Goal: Complete application form

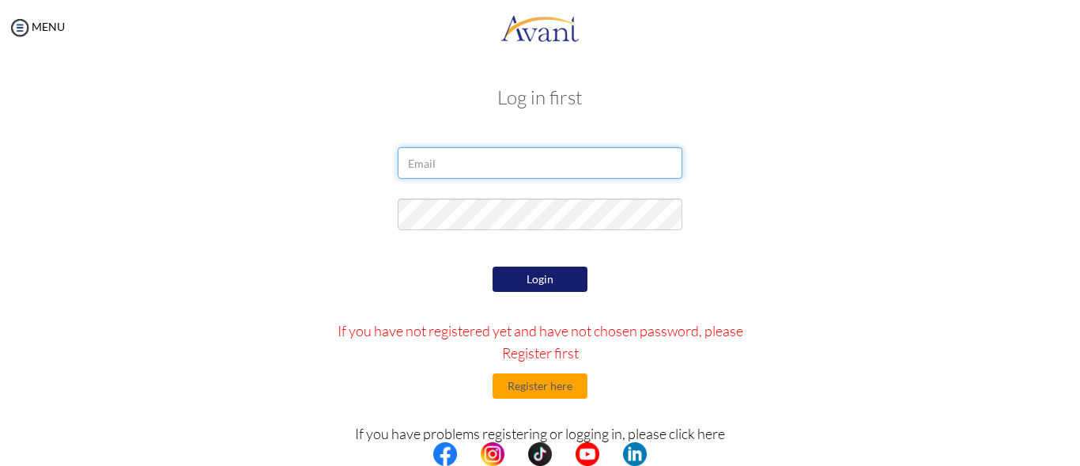
click at [474, 161] on input "email" at bounding box center [540, 163] width 285 height 32
type input "kiriinyatyson19@gmail.om"
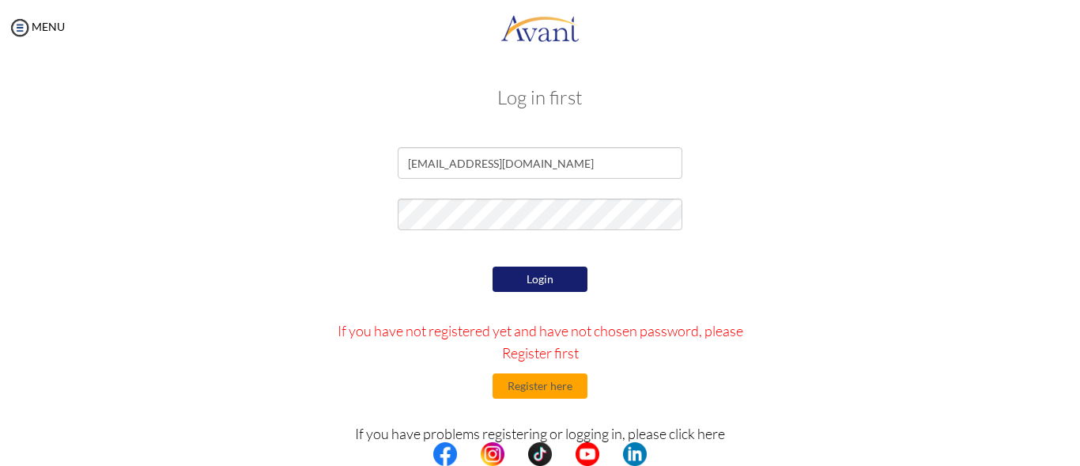
click at [566, 288] on button "Login" at bounding box center [540, 279] width 95 height 25
click at [516, 278] on button "Login" at bounding box center [540, 279] width 95 height 25
click at [225, 272] on div "Login If you have not registered yet and have not chosen password, please Regis…" at bounding box center [539, 411] width 925 height 297
click at [493, 274] on button "Login" at bounding box center [540, 279] width 95 height 25
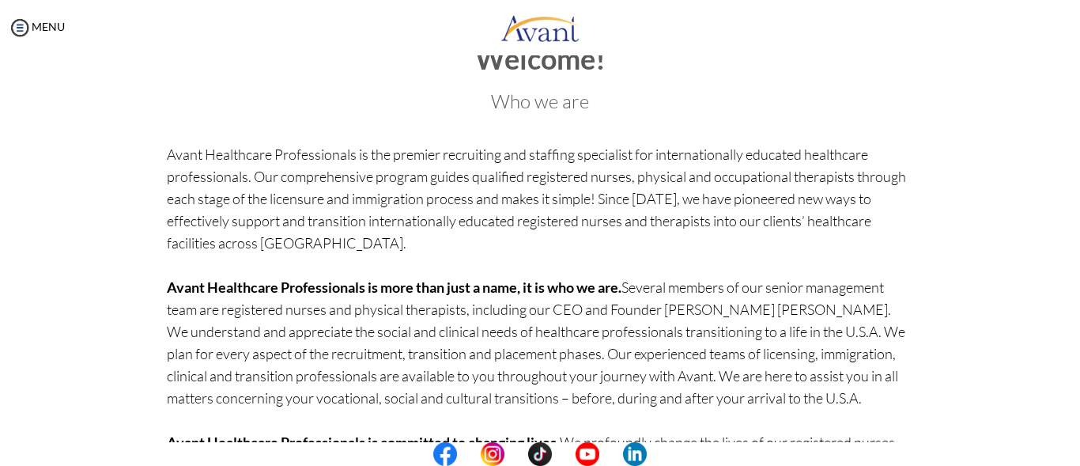
scroll to position [173, 0]
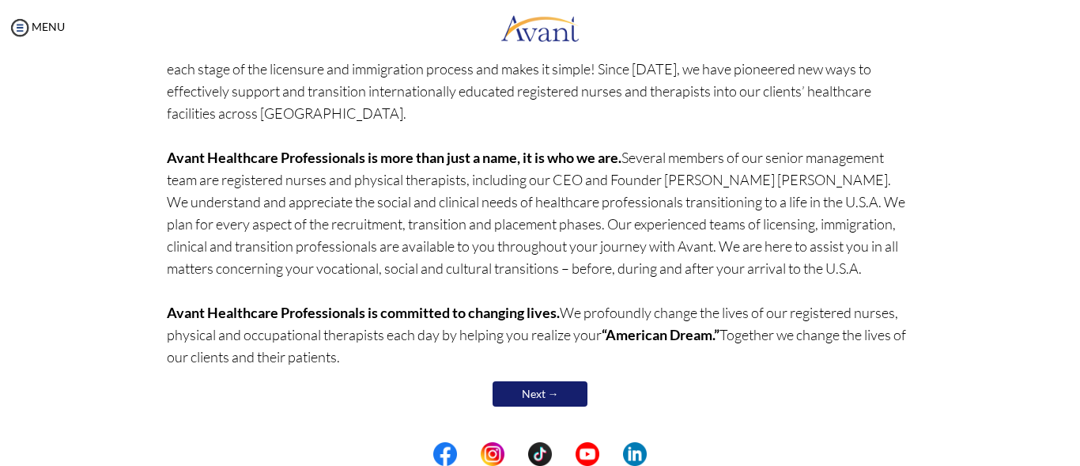
click at [560, 384] on link "Next →" at bounding box center [540, 393] width 95 height 25
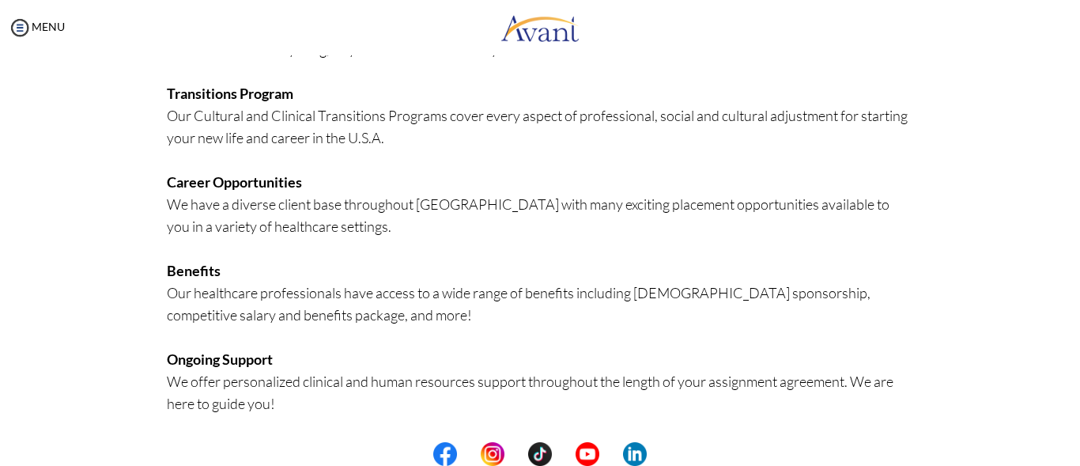
scroll to position [423, 0]
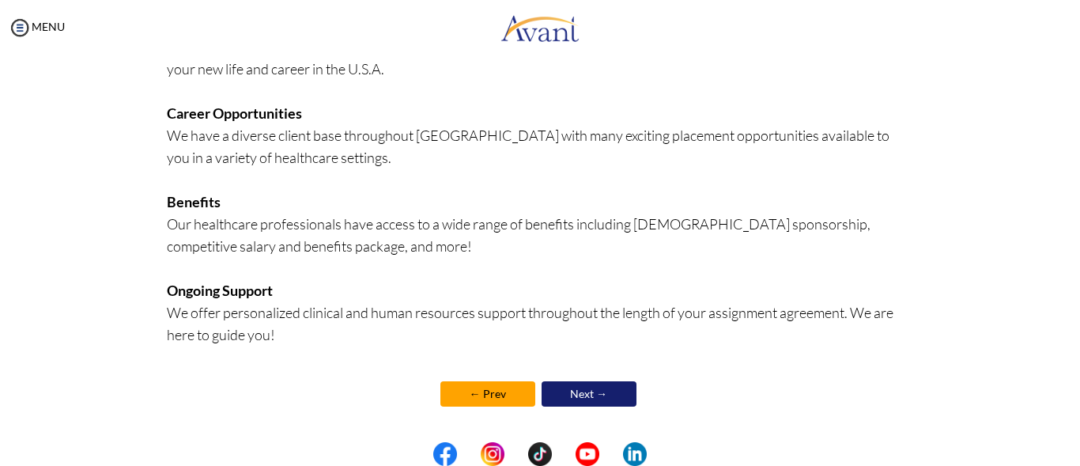
click at [599, 396] on link "Next →" at bounding box center [589, 393] width 95 height 25
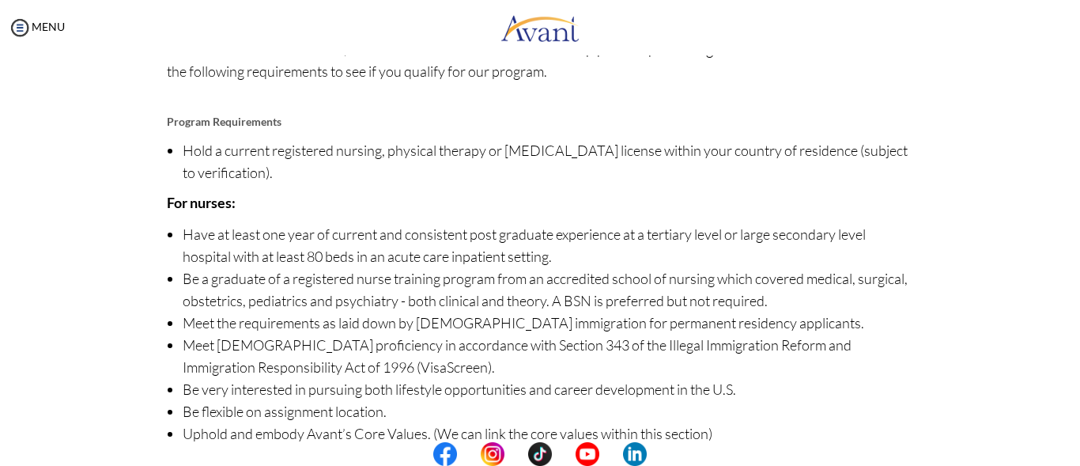
scroll to position [222, 0]
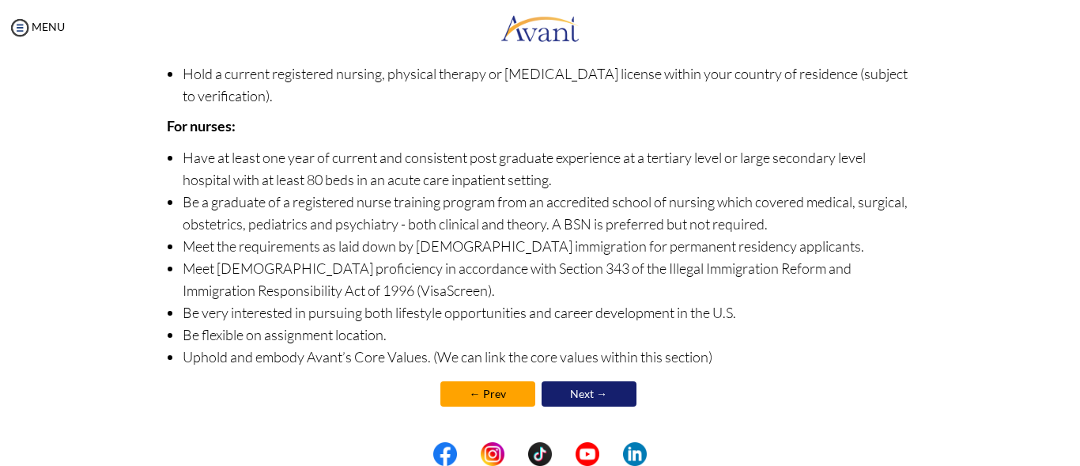
click at [614, 399] on link "Next →" at bounding box center [589, 393] width 95 height 25
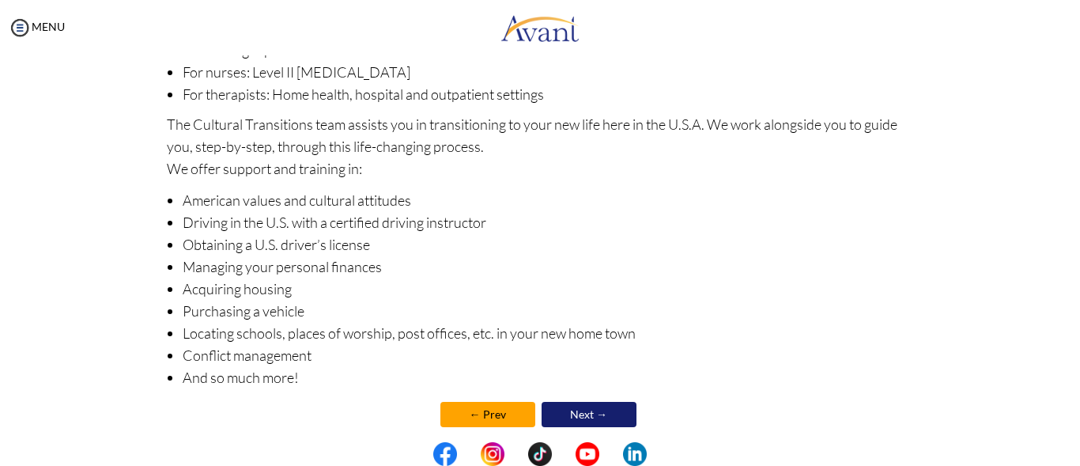
scroll to position [285, 0]
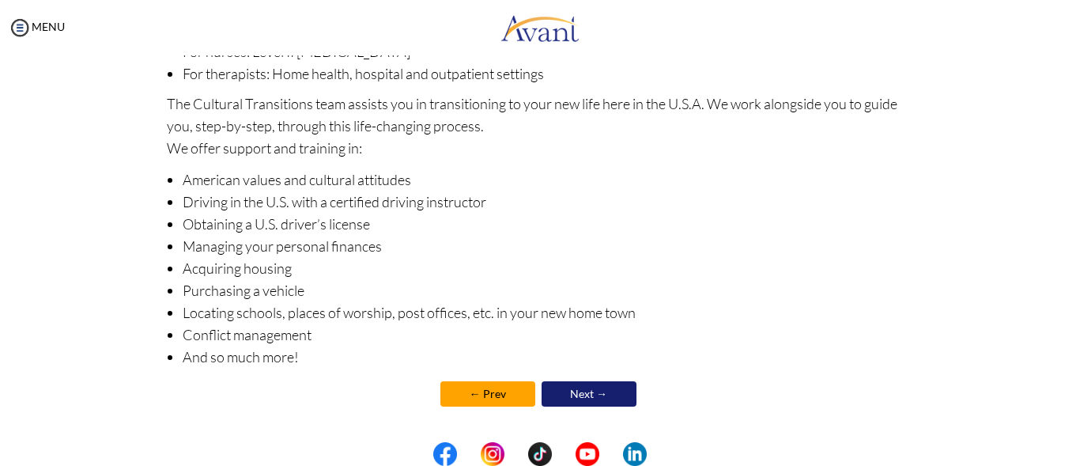
click at [579, 387] on link "Next →" at bounding box center [589, 393] width 95 height 25
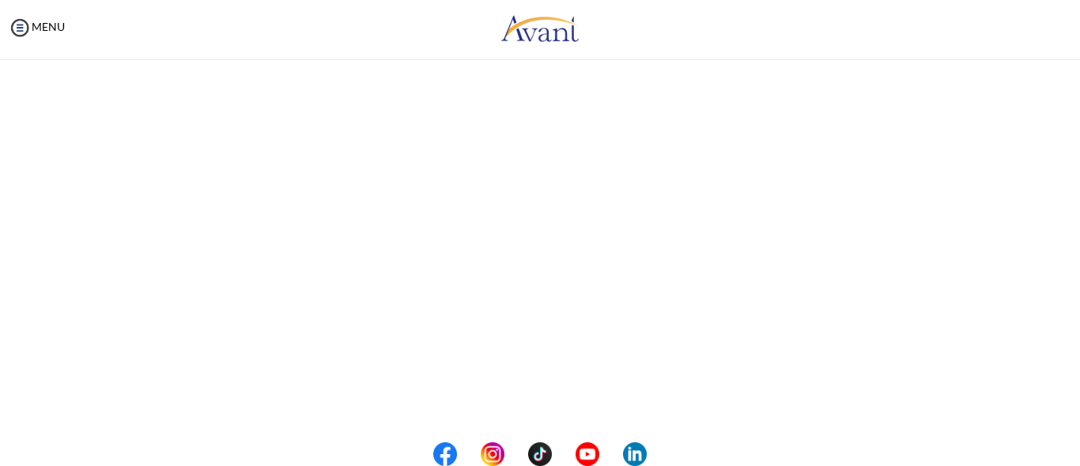
scroll to position [0, 0]
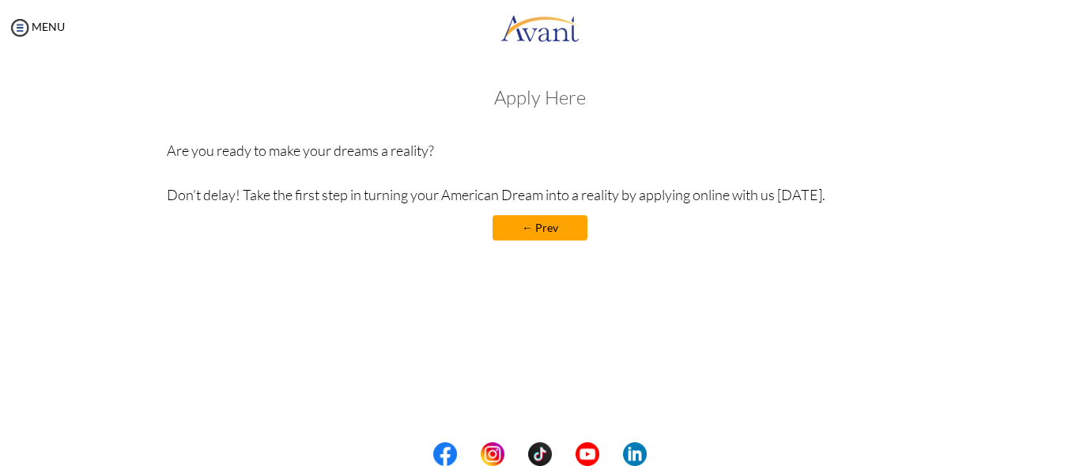
click at [526, 102] on h3 "Apply Here" at bounding box center [540, 97] width 747 height 21
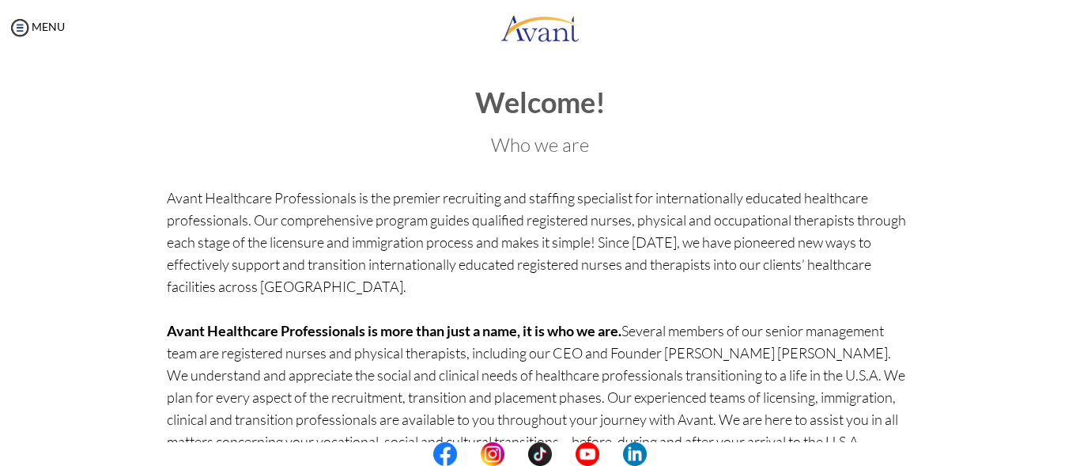
scroll to position [173, 0]
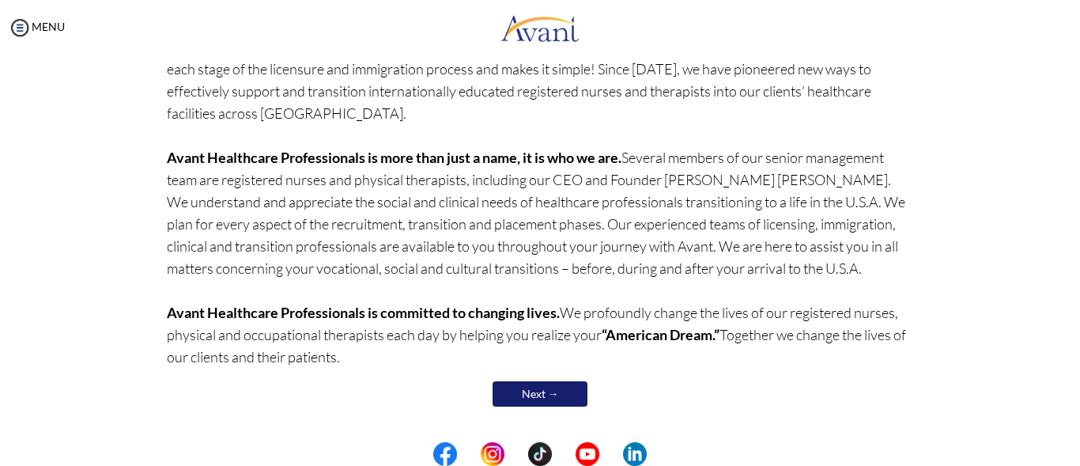
click at [526, 403] on link "Next →" at bounding box center [540, 393] width 95 height 25
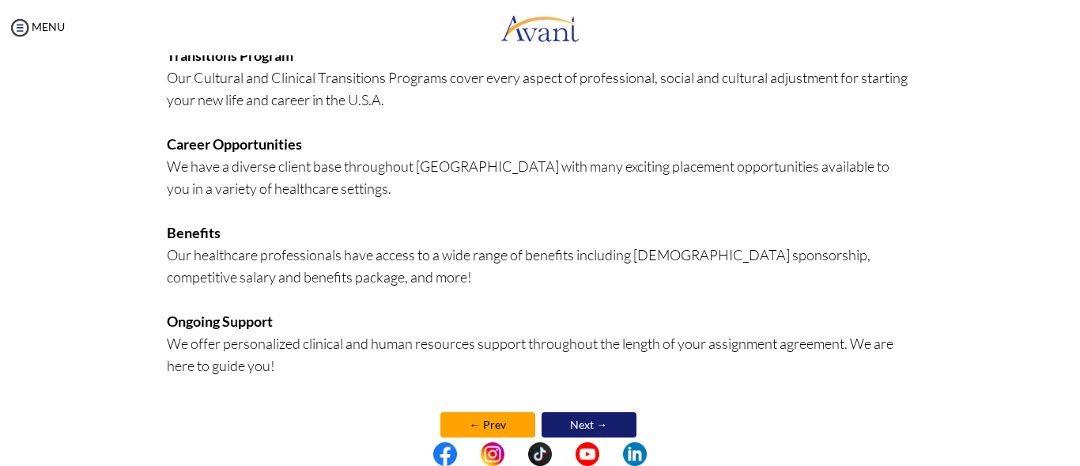
scroll to position [423, 0]
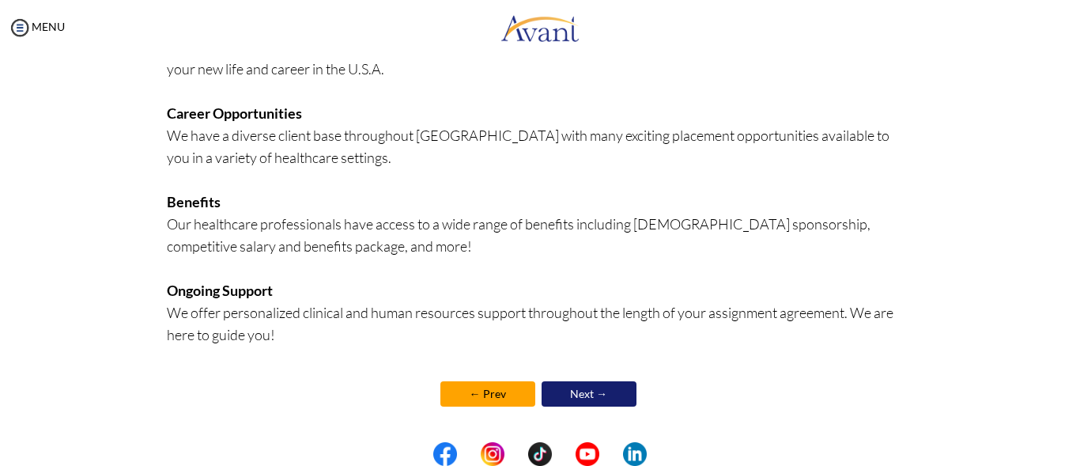
click at [602, 385] on link "Next →" at bounding box center [589, 393] width 95 height 25
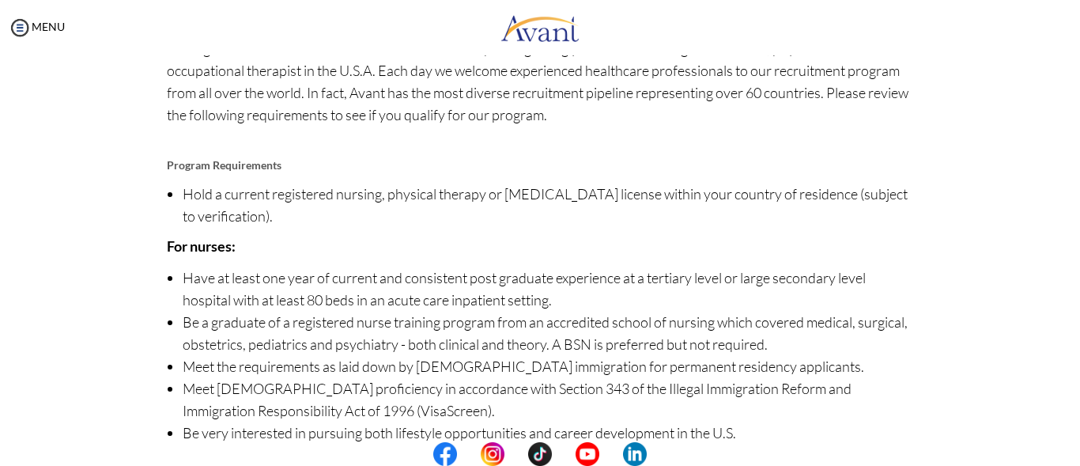
scroll to position [222, 0]
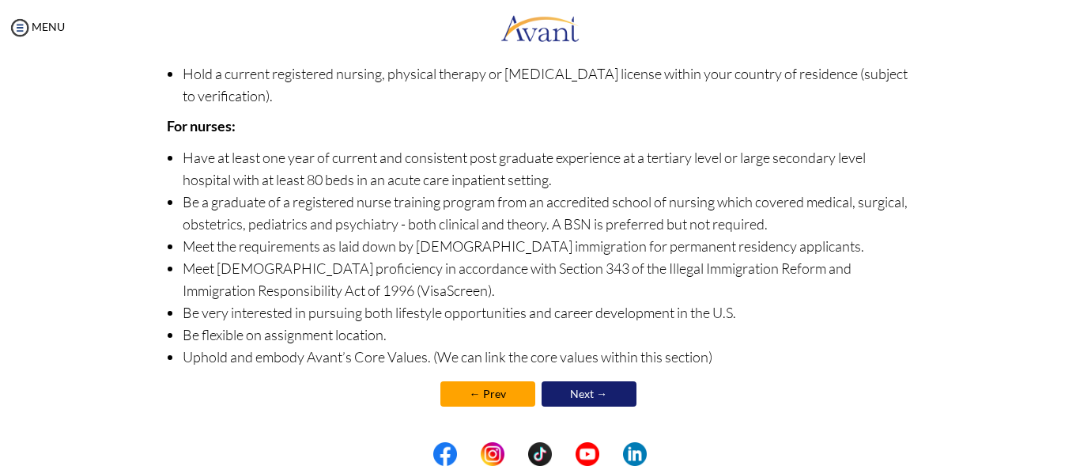
click at [564, 392] on link "Next →" at bounding box center [589, 393] width 95 height 25
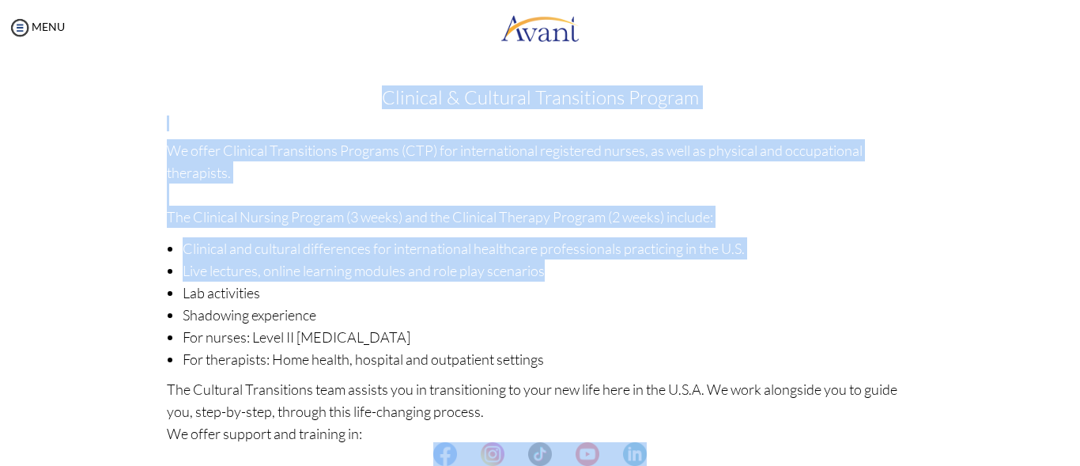
drag, startPoint x: 1068, startPoint y: 278, endPoint x: 1079, endPoint y: 456, distance: 178.3
click at [1079, 456] on body "Maintenance break. Please come back in 2 hours. MENU My Status What is the next…" at bounding box center [540, 233] width 1080 height 466
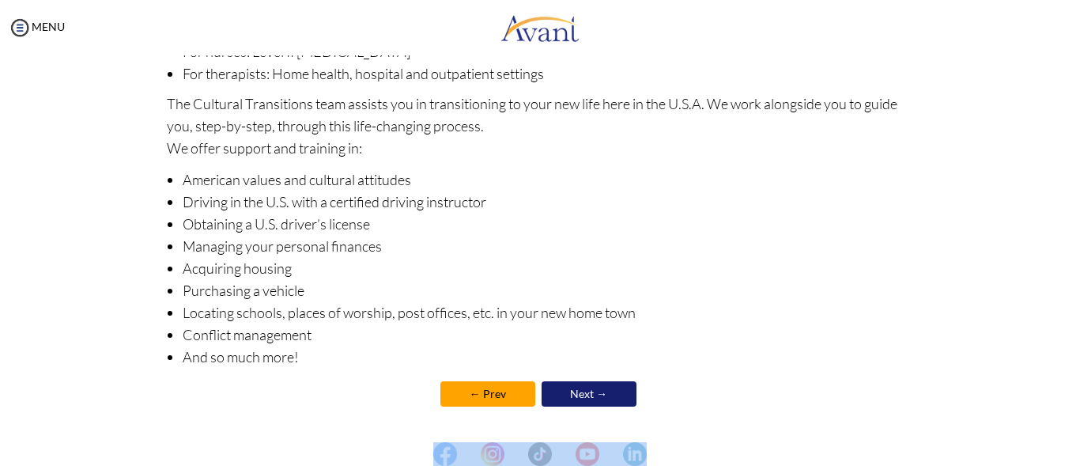
click at [562, 395] on link "Next →" at bounding box center [589, 393] width 95 height 25
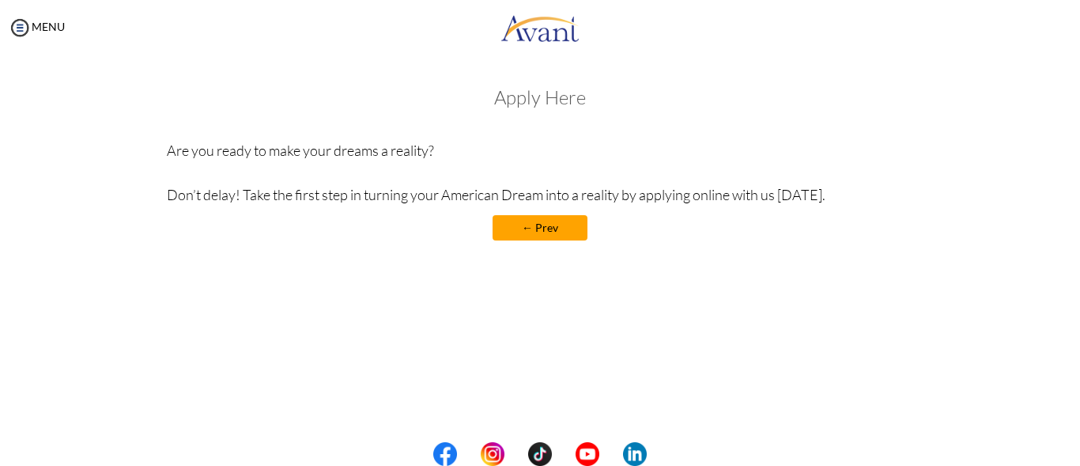
click at [349, 153] on p "Are you ready to make your dreams a reality? Don’t delay! Take the first step i…" at bounding box center [540, 172] width 747 height 66
click at [542, 127] on div "Apply Here Are you ready to make your dreams a reality? Don’t delay! Take the f…" at bounding box center [540, 171] width 747 height 169
